Goal: Find specific page/section: Find specific page/section

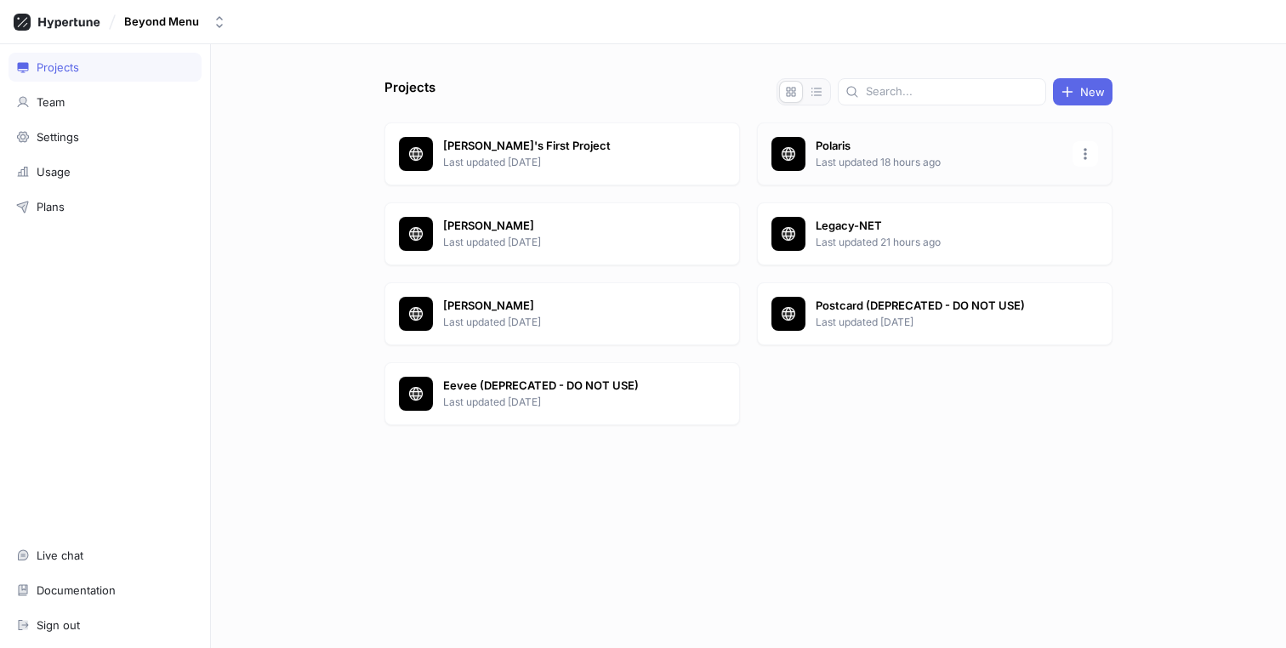
click at [895, 166] on p "Last updated 18 hours ago" at bounding box center [938, 162] width 247 height 15
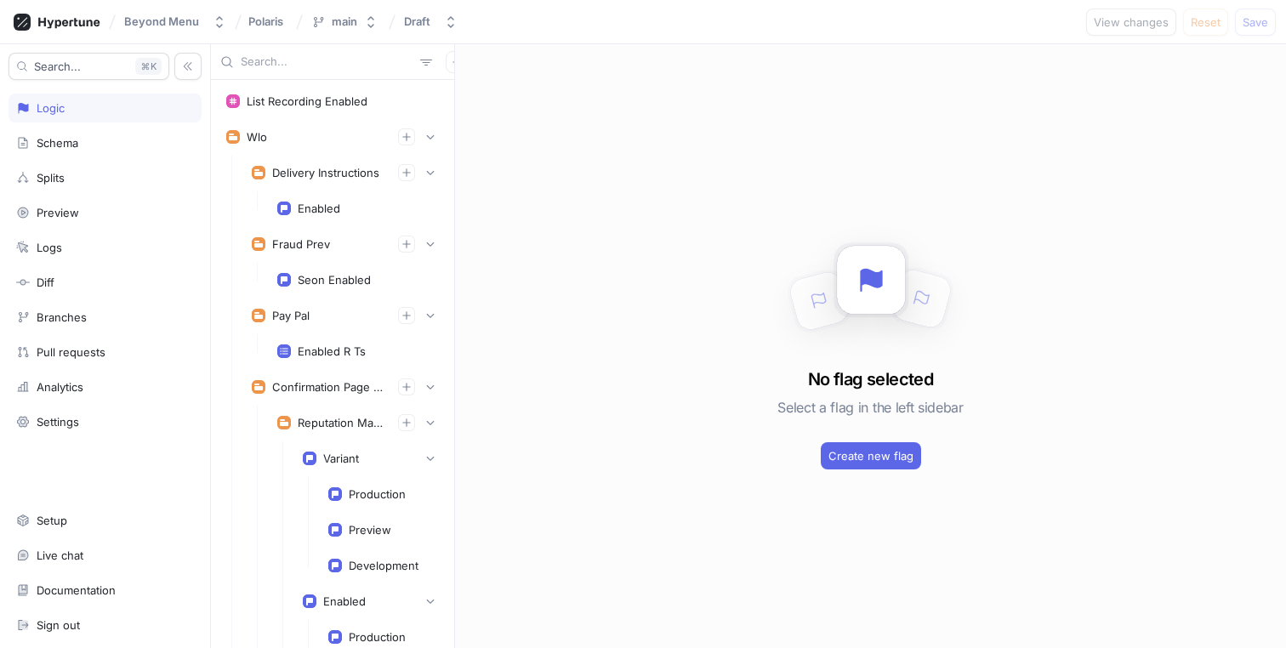
click at [317, 66] on input "text" at bounding box center [327, 62] width 173 height 17
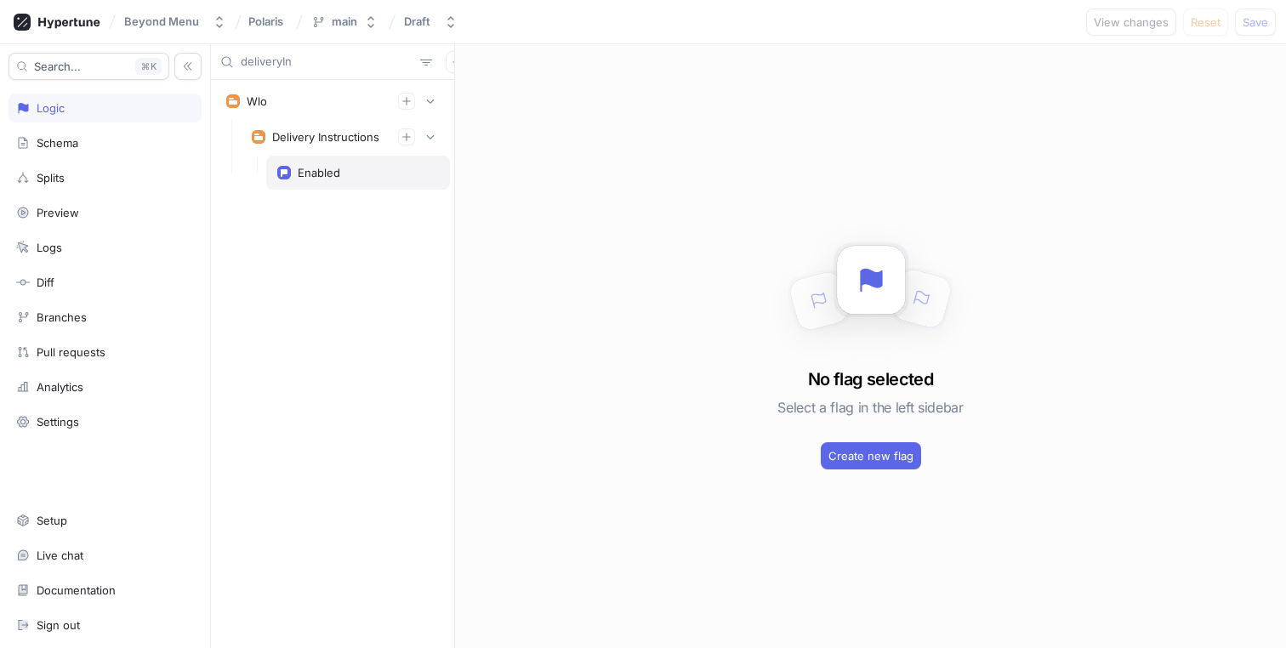
type input "deliveryIn"
click at [340, 183] on div "Enabled" at bounding box center [358, 173] width 184 height 34
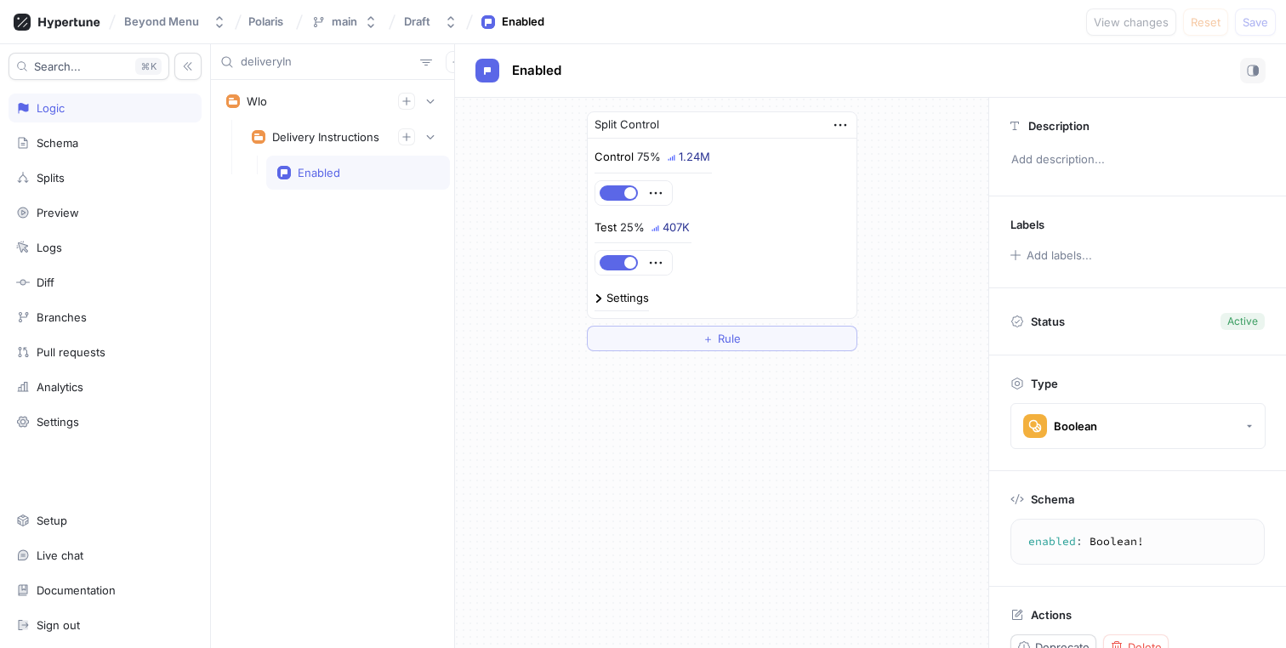
click at [309, 63] on input "deliveryIn" at bounding box center [327, 62] width 173 height 17
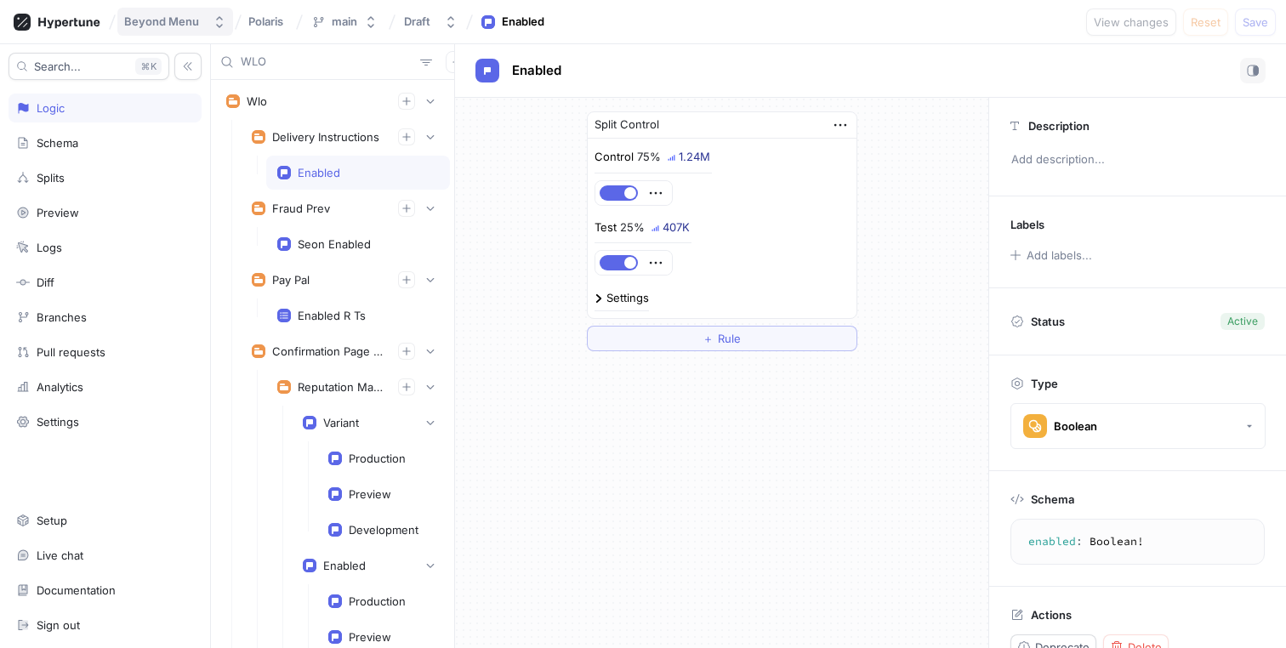
click at [178, 19] on div "Beyond Menu" at bounding box center [161, 21] width 75 height 14
type input "WLO"
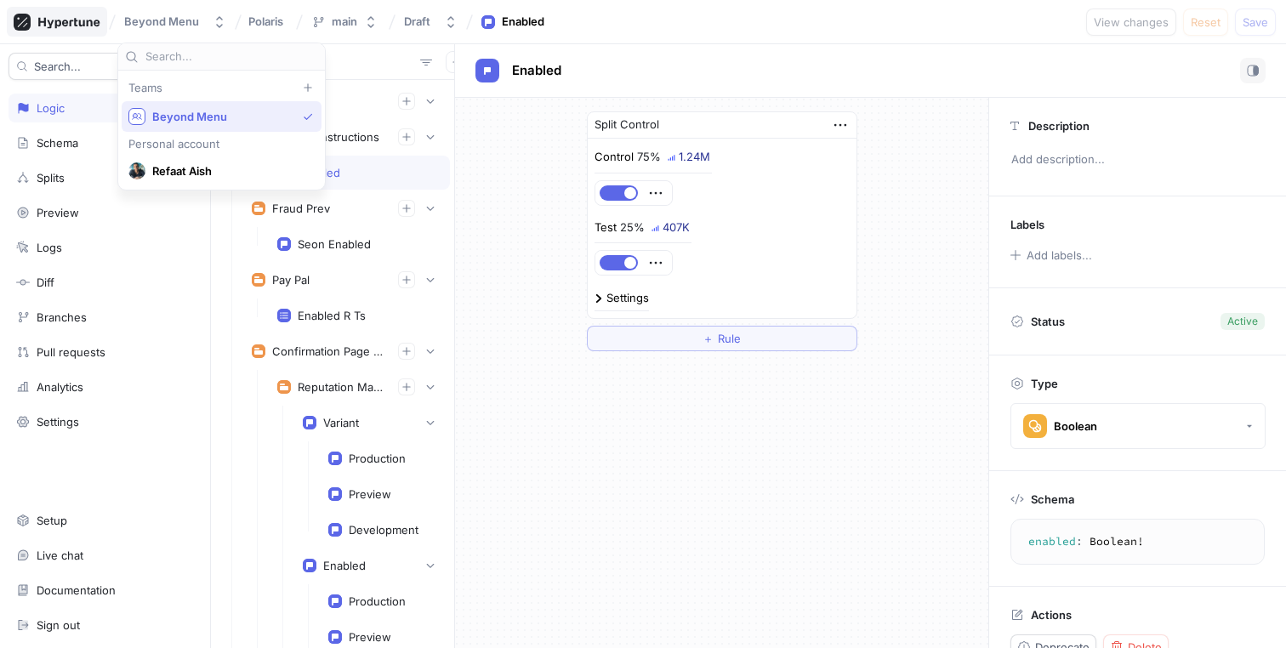
click at [64, 20] on icon at bounding box center [68, 22] width 61 height 11
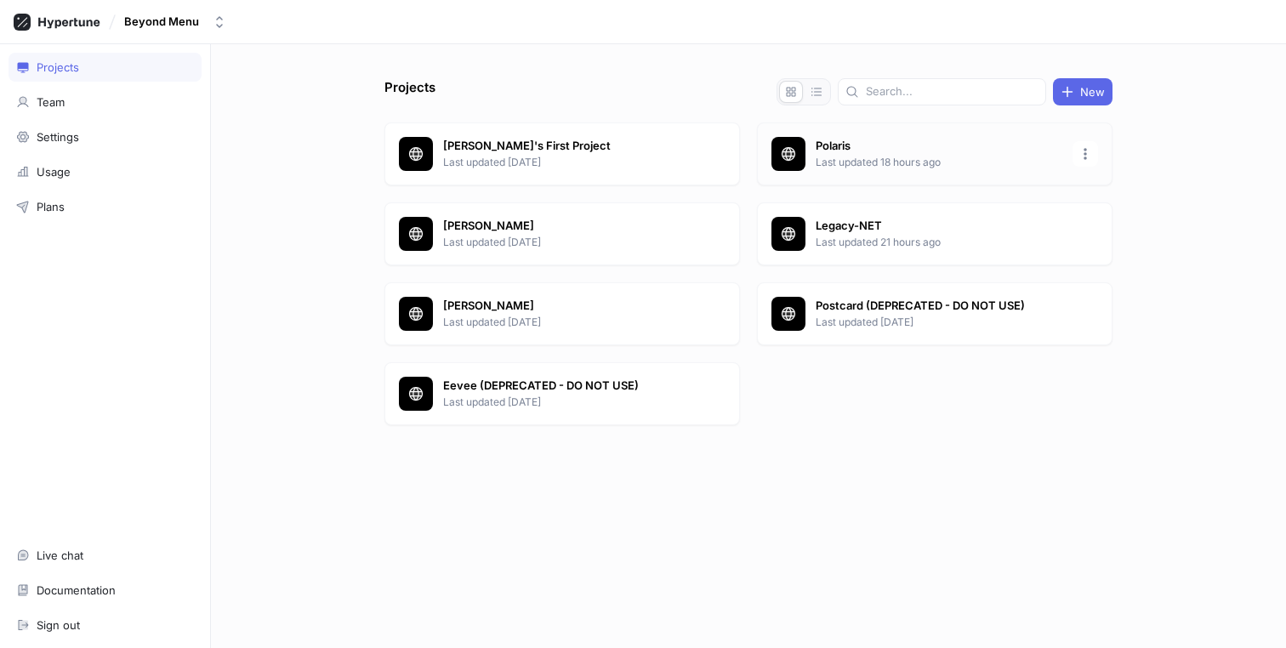
click at [931, 170] on div "Polaris Last updated 18 hours ago" at bounding box center [934, 153] width 355 height 63
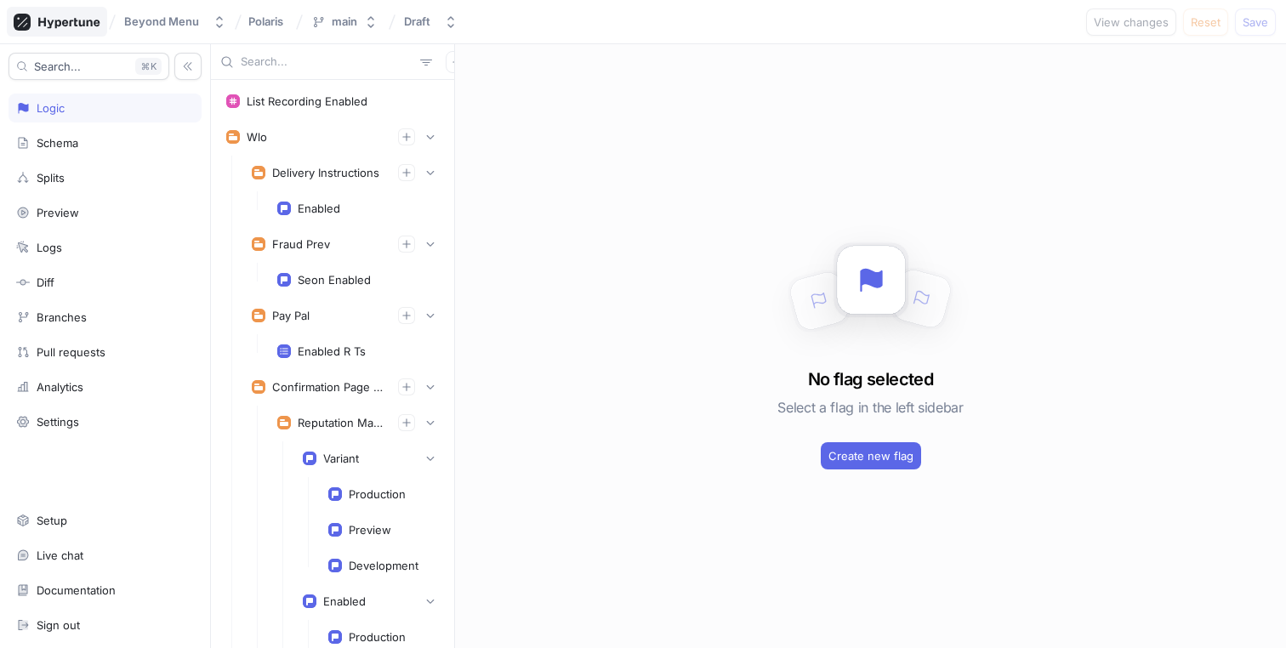
click at [54, 26] on icon at bounding box center [57, 22] width 87 height 17
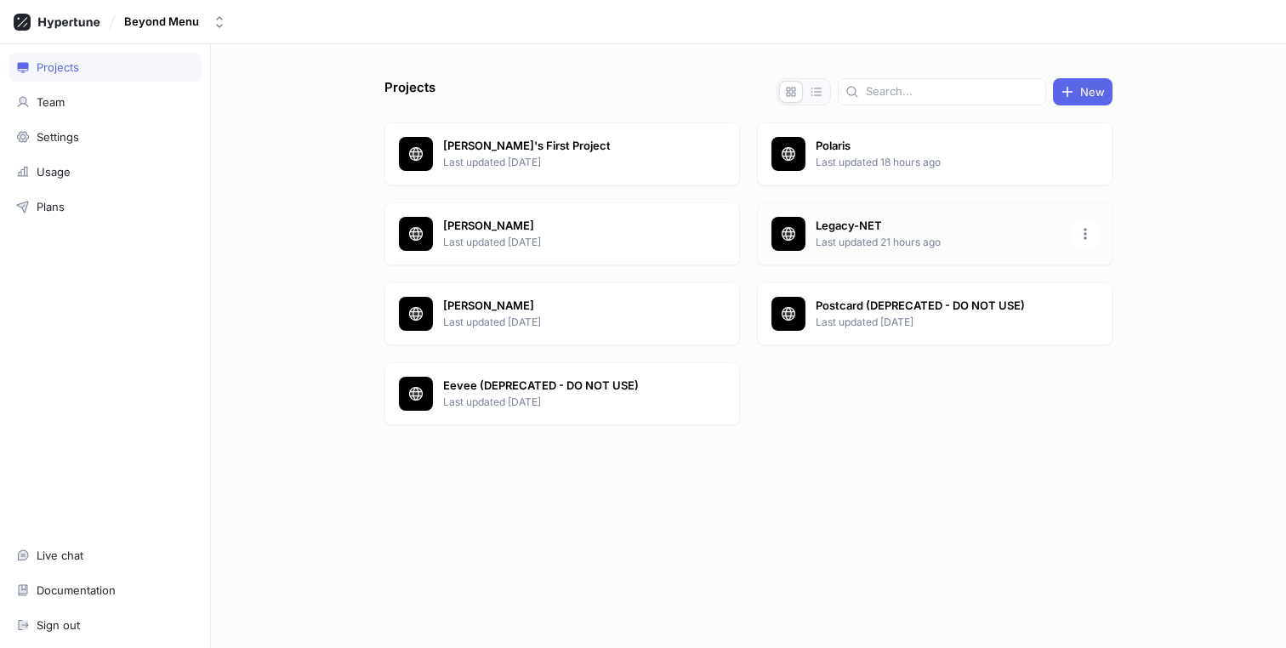
click at [811, 219] on div "Legacy-NET Last updated 21 hours ago" at bounding box center [934, 233] width 355 height 63
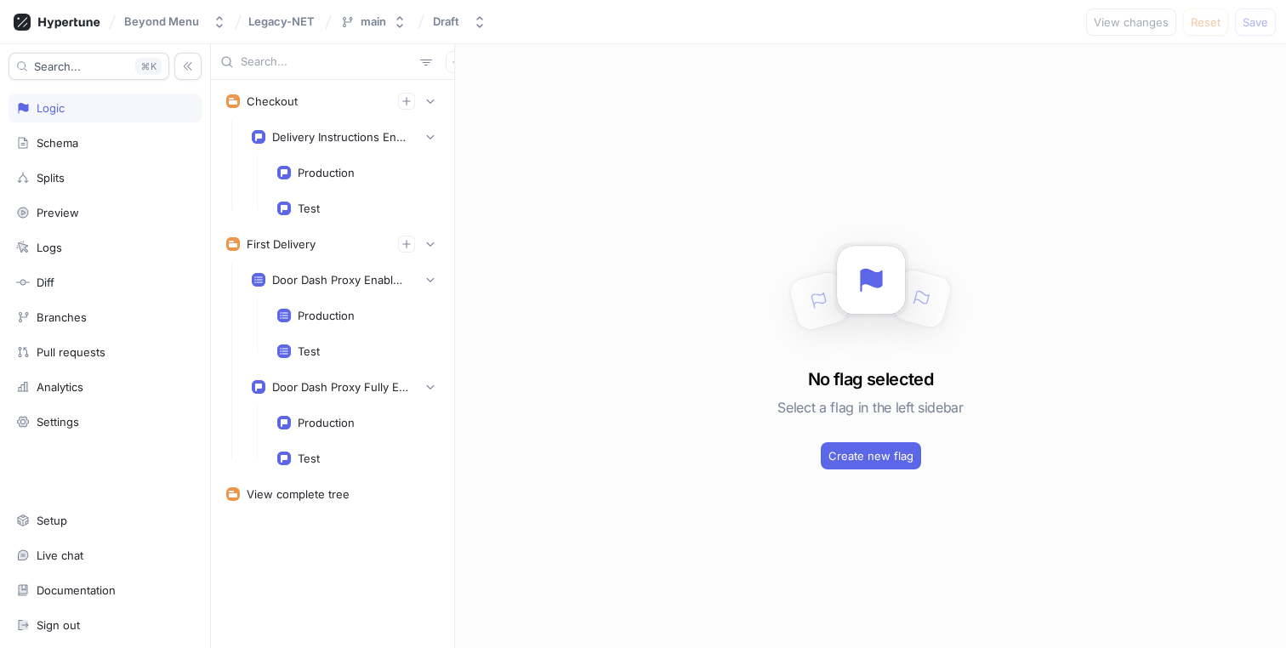
click at [270, 54] on input "text" at bounding box center [327, 62] width 173 height 17
paste input "deliveryIn"
type input "deliveryIn"
